Goal: Use online tool/utility

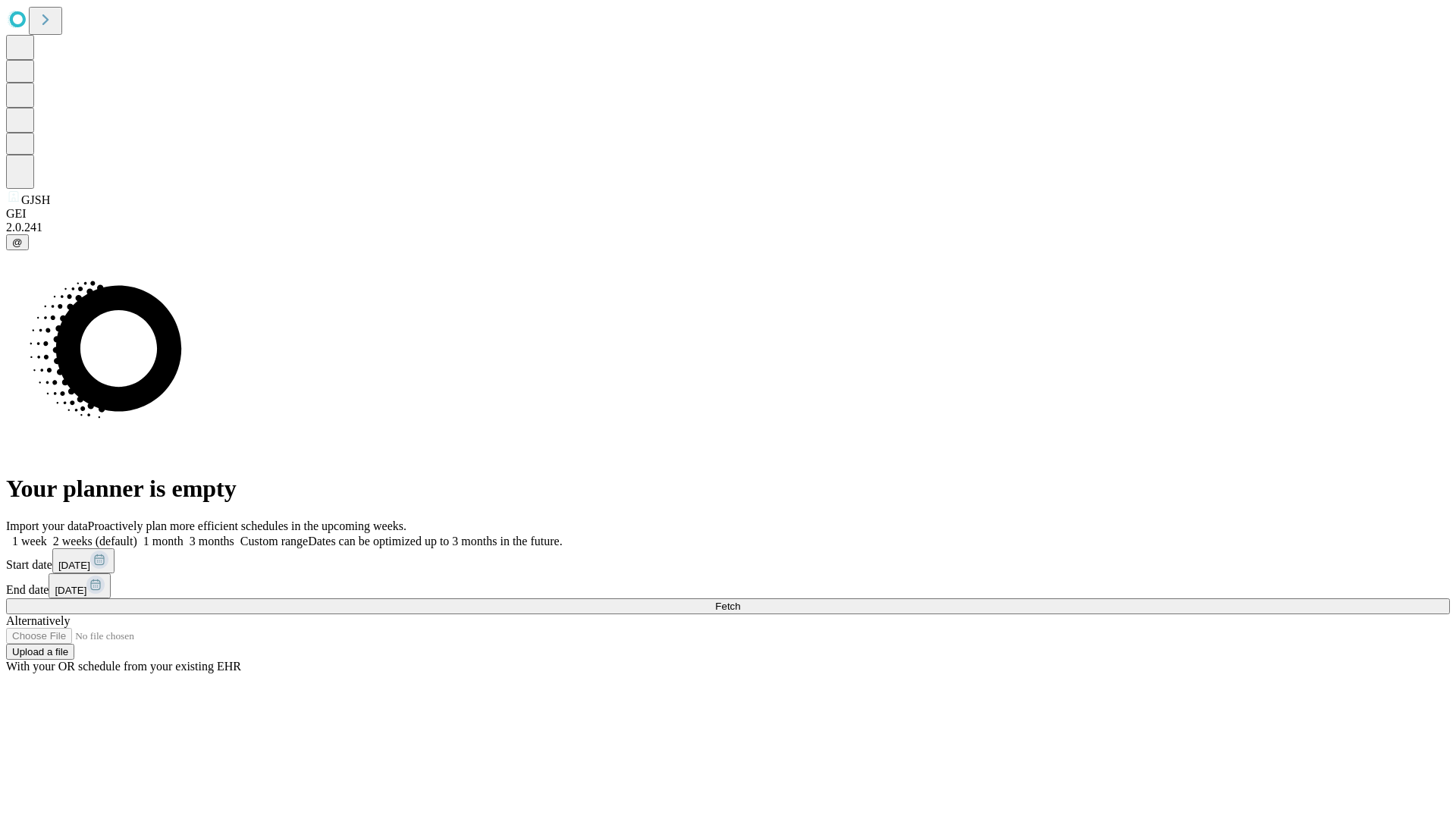
click at [740, 601] on span "Fetch" at bounding box center [727, 606] width 25 height 12
